Goal: Communication & Community: Answer question/provide support

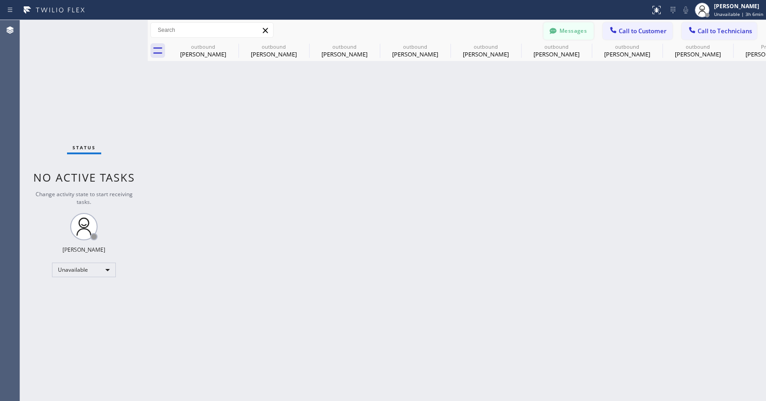
click at [558, 22] on button "Messages" at bounding box center [568, 30] width 50 height 17
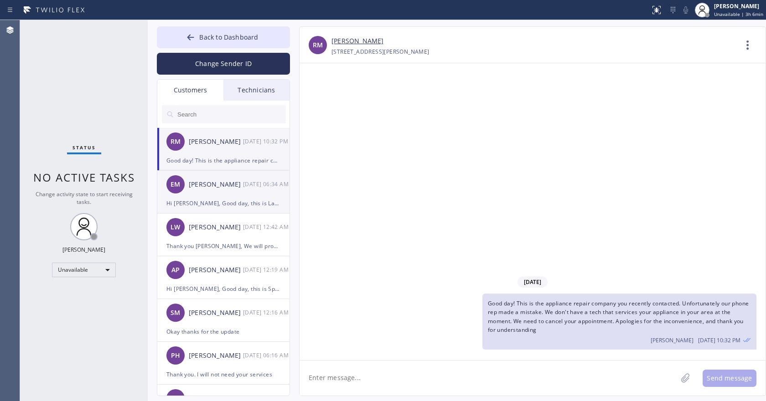
click at [220, 196] on div "EM [PERSON_NAME] [DATE] 06:34 AM" at bounding box center [223, 184] width 133 height 27
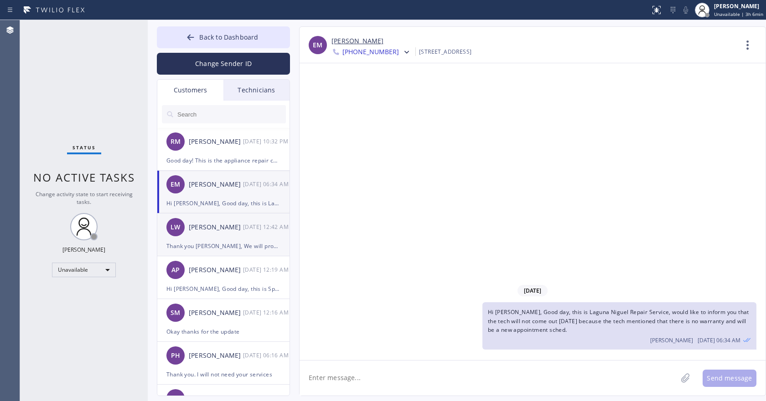
click at [231, 237] on div "[PERSON_NAME] [DATE] 12:42 AM" at bounding box center [223, 227] width 133 height 27
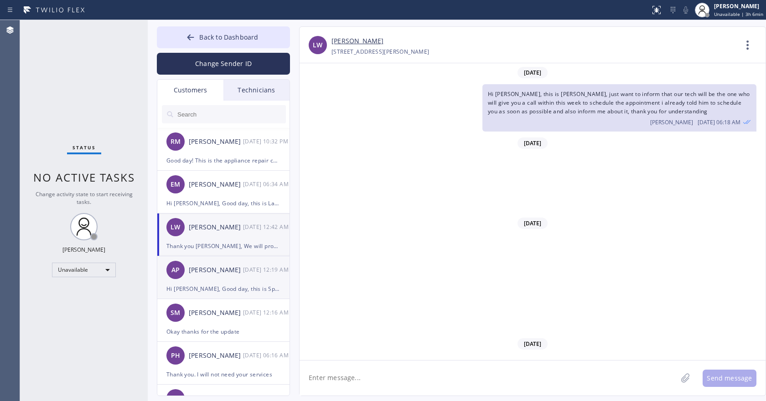
scroll to position [294, 0]
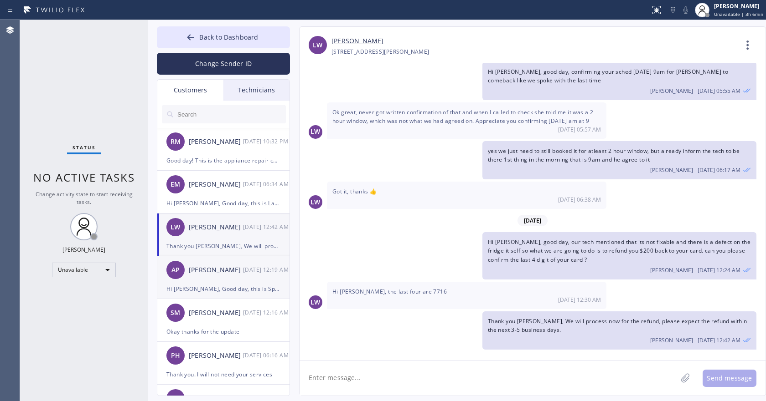
click at [232, 274] on div "[PERSON_NAME]" at bounding box center [216, 270] width 54 height 10
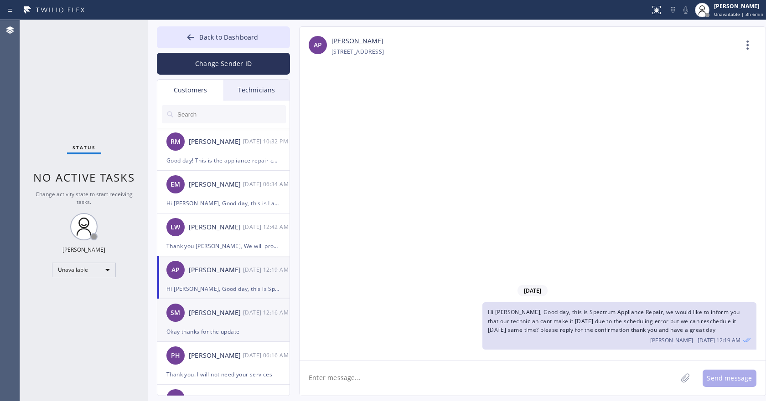
scroll to position [0, 0]
click at [236, 328] on div "Okay thanks for the update" at bounding box center [223, 332] width 114 height 10
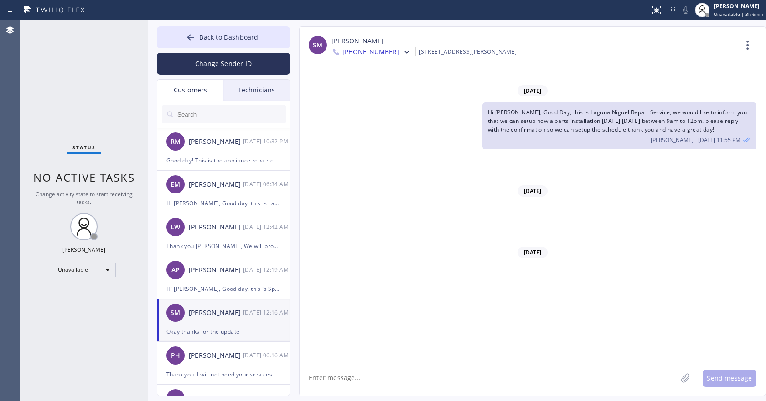
click at [392, 185] on div "[DATE]" at bounding box center [532, 191] width 466 height 19
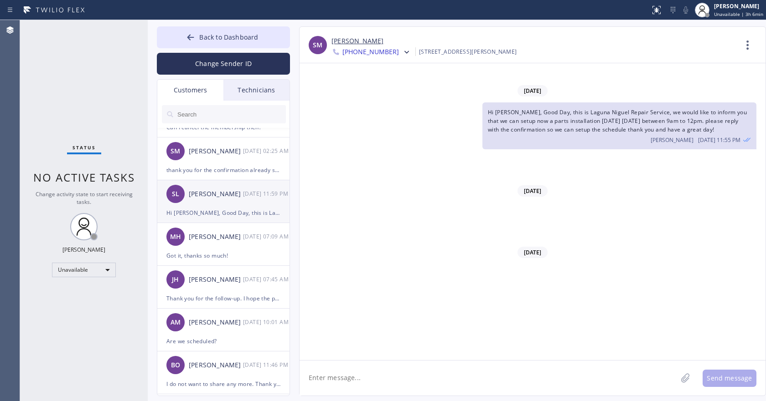
scroll to position [319, 0]
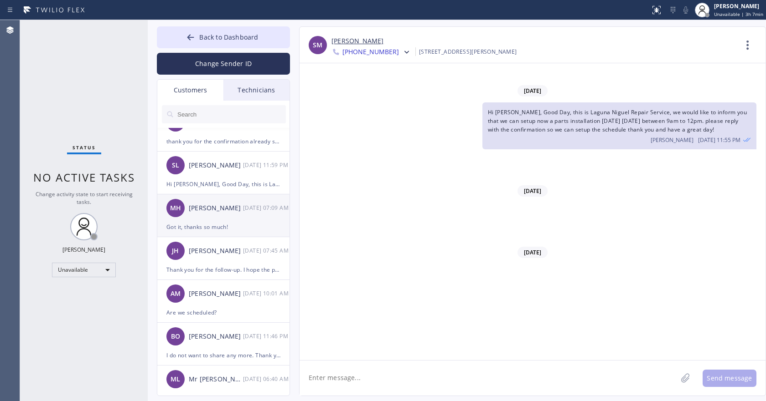
click at [234, 216] on div "MH [PERSON_NAME] [DATE] 07:09 AM" at bounding box center [223, 208] width 133 height 27
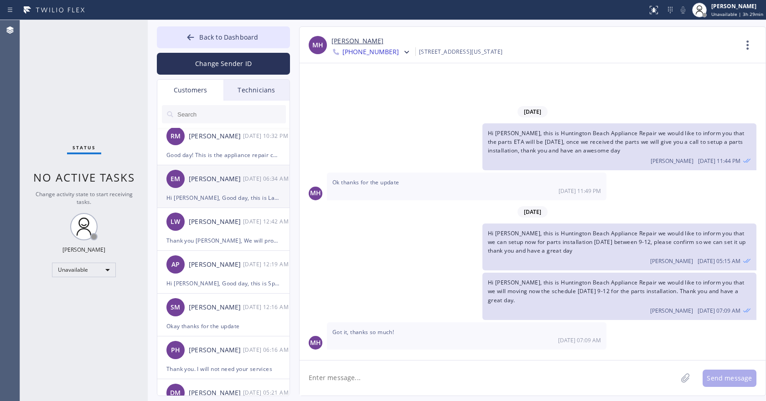
scroll to position [0, 0]
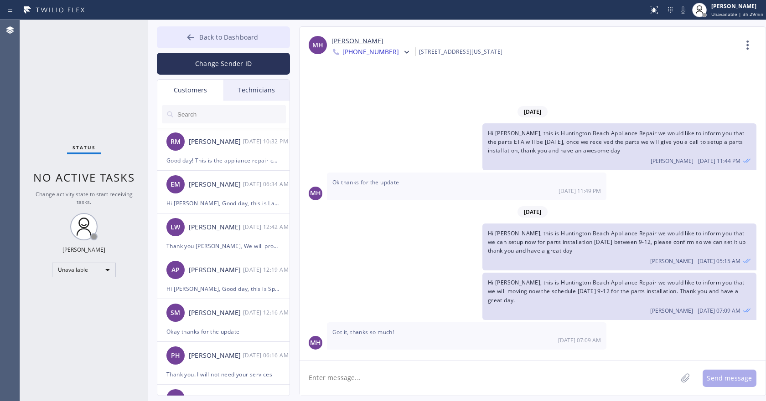
click at [216, 36] on span "Back to Dashboard" at bounding box center [228, 37] width 59 height 9
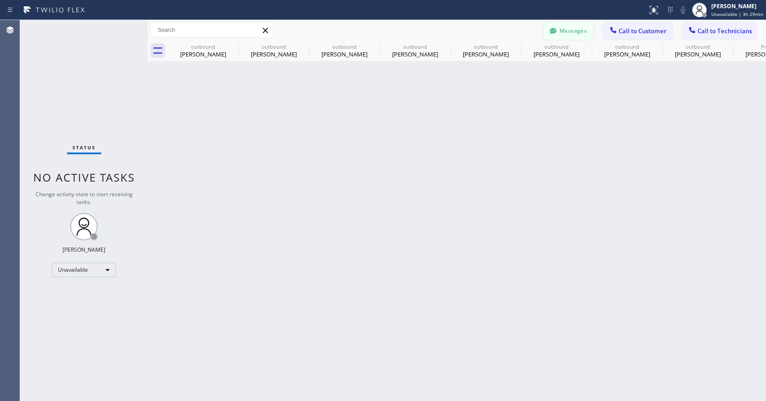
click at [576, 28] on button "Messages" at bounding box center [568, 30] width 50 height 17
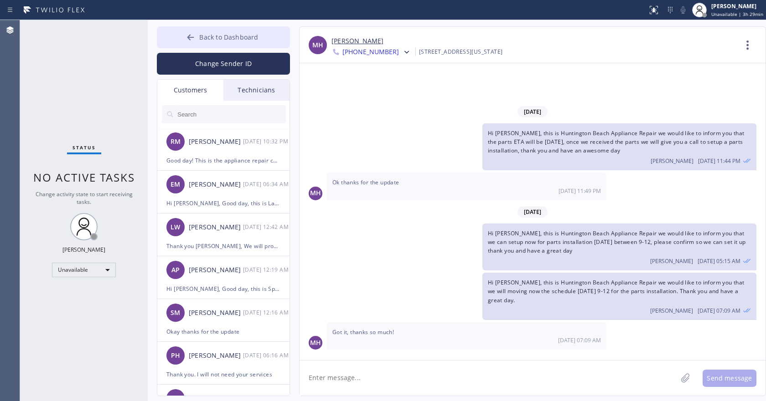
click at [219, 34] on span "Back to Dashboard" at bounding box center [228, 37] width 59 height 9
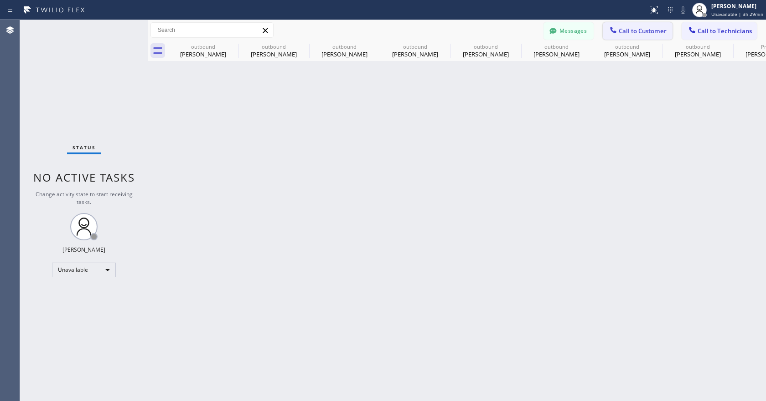
click at [625, 31] on span "Call to Customer" at bounding box center [642, 31] width 48 height 8
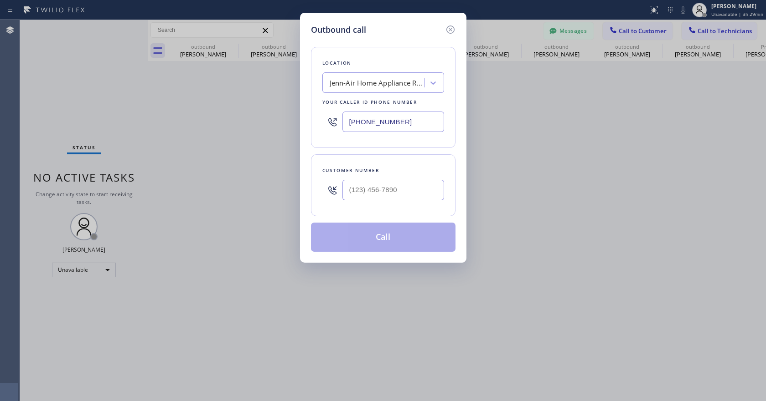
click at [357, 120] on input "[PHONE_NUMBER]" at bounding box center [393, 122] width 102 height 21
paste input "855) 817-8772"
type input "[PHONE_NUMBER]"
click at [370, 187] on input "(___) ___-____" at bounding box center [393, 190] width 102 height 21
paste input "248) 921-2859"
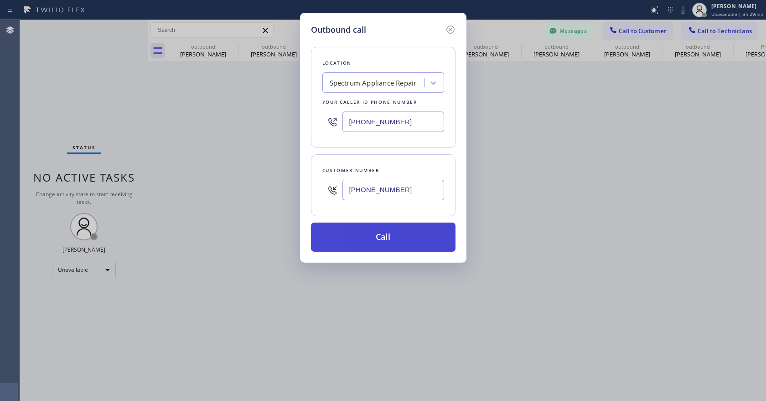
type input "[PHONE_NUMBER]"
click at [381, 242] on button "Call" at bounding box center [383, 237] width 144 height 29
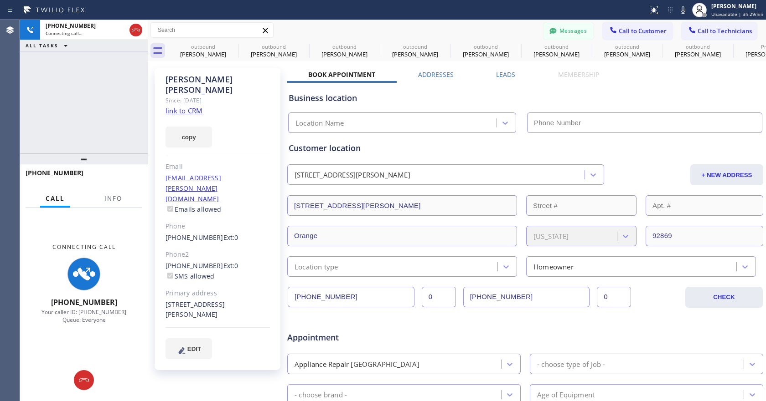
type input "[PHONE_NUMBER]"
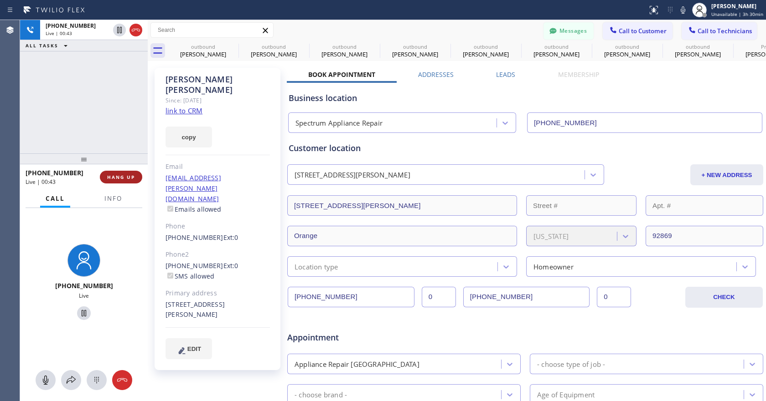
click at [128, 183] on button "HANG UP" at bounding box center [121, 177] width 42 height 13
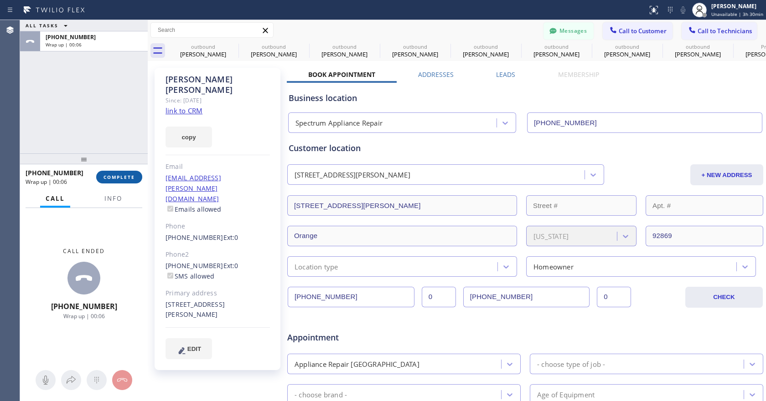
click at [118, 180] on span "COMPLETE" at bounding box center [118, 177] width 31 height 6
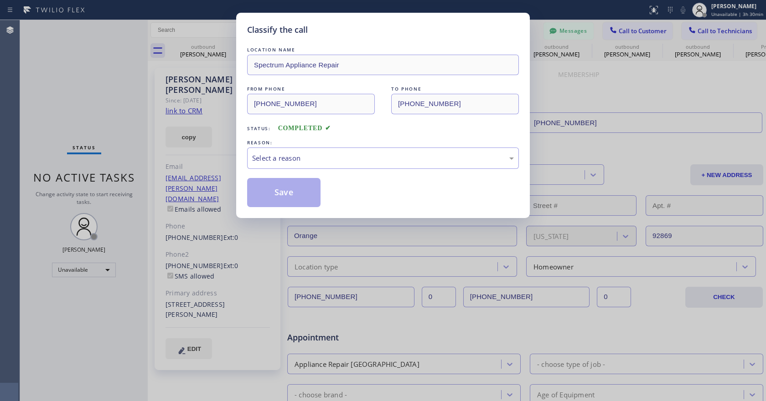
drag, startPoint x: 288, startPoint y: 177, endPoint x: 290, endPoint y: 170, distance: 7.6
click at [288, 175] on div "LOCATION NAME Spectrum Appliance Repair FROM PHONE [PHONE_NUMBER] TO PHONE [PHO…" at bounding box center [383, 126] width 272 height 162
click at [290, 168] on div "Select a reason" at bounding box center [383, 158] width 272 height 21
click at [278, 201] on button "Save" at bounding box center [283, 192] width 73 height 29
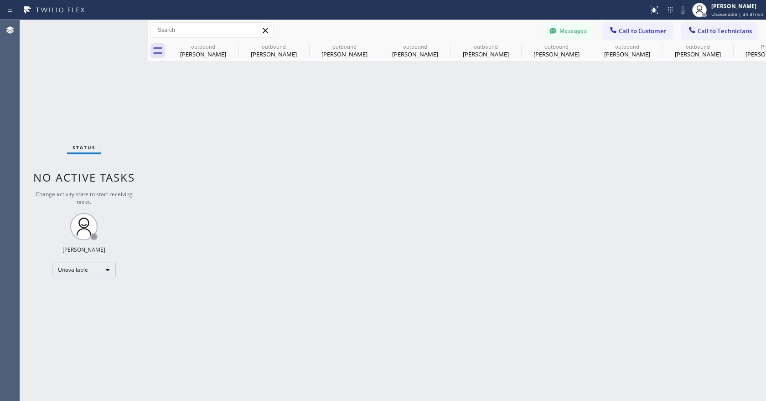
click at [642, 31] on span "Call to Customer" at bounding box center [642, 31] width 48 height 8
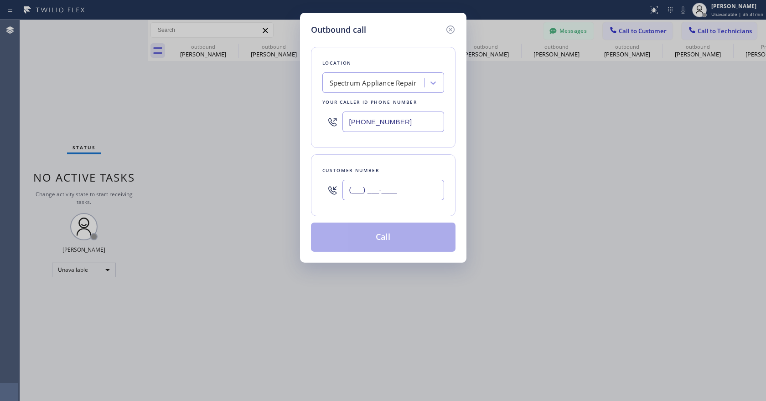
drag, startPoint x: 378, startPoint y: 188, endPoint x: 386, endPoint y: 196, distance: 11.3
click at [378, 190] on input "(___) ___-____" at bounding box center [393, 190] width 102 height 21
paste input "248) 921-5990"
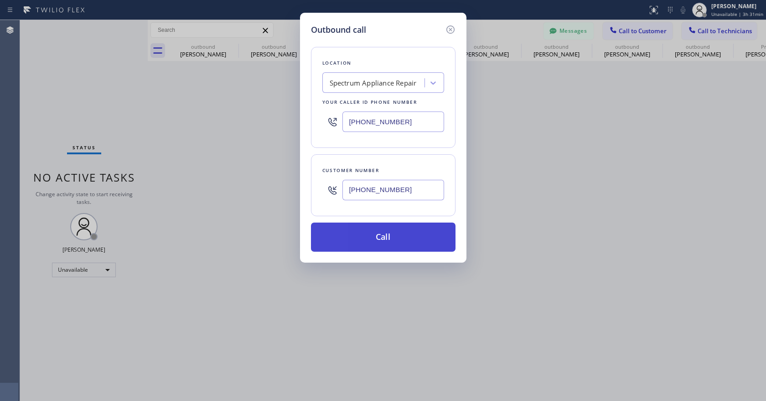
type input "[PHONE_NUMBER]"
click at [381, 245] on button "Call" at bounding box center [383, 237] width 144 height 29
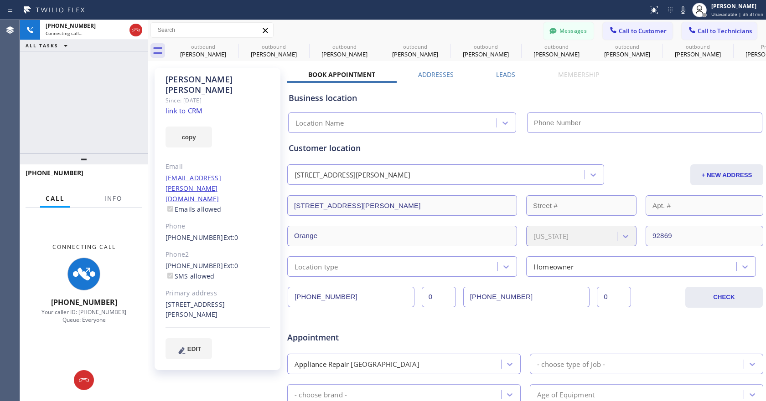
type input "[PHONE_NUMBER]"
